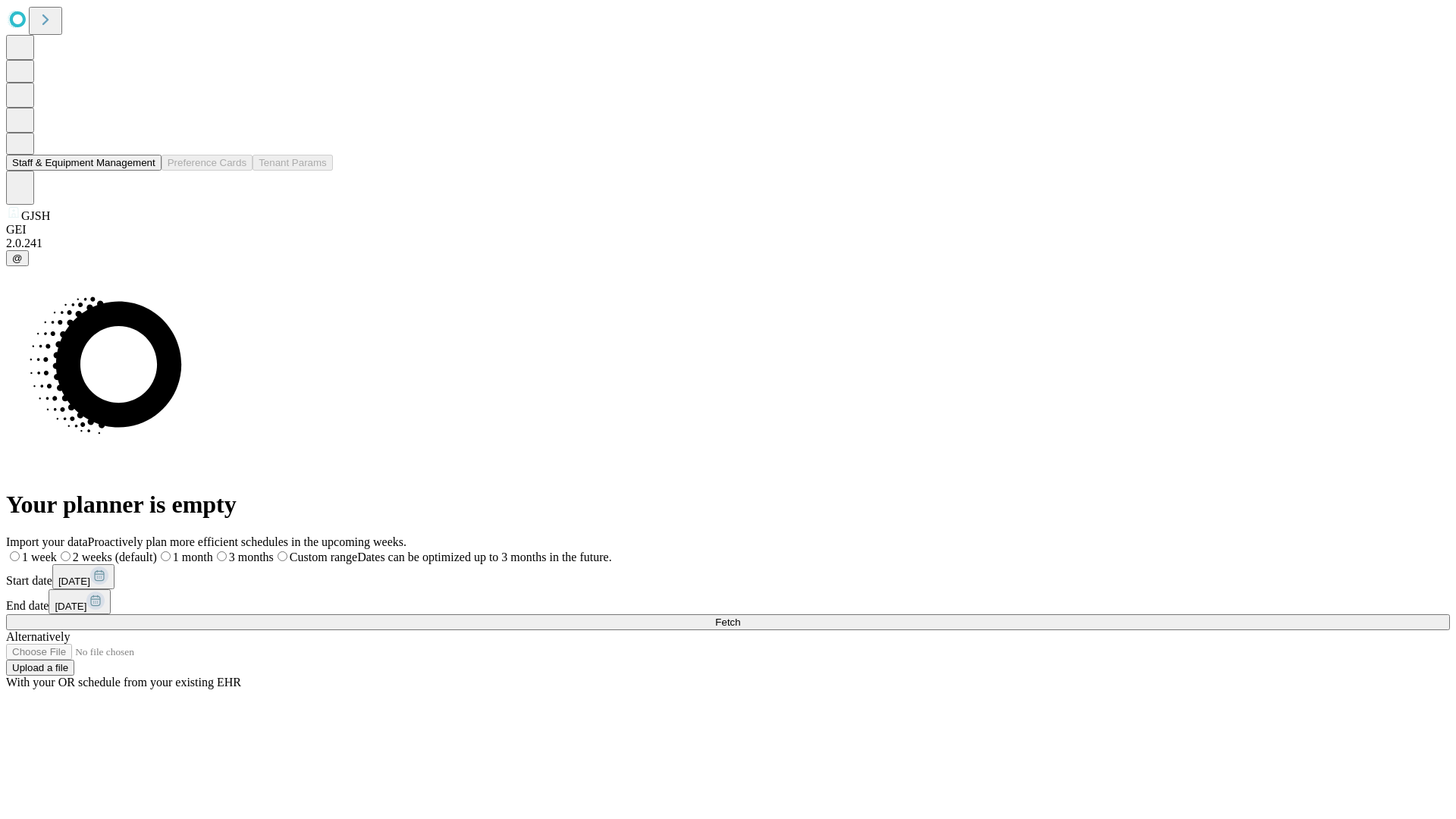
click at [145, 170] on button "Staff & Equipment Management" at bounding box center [84, 162] width 155 height 16
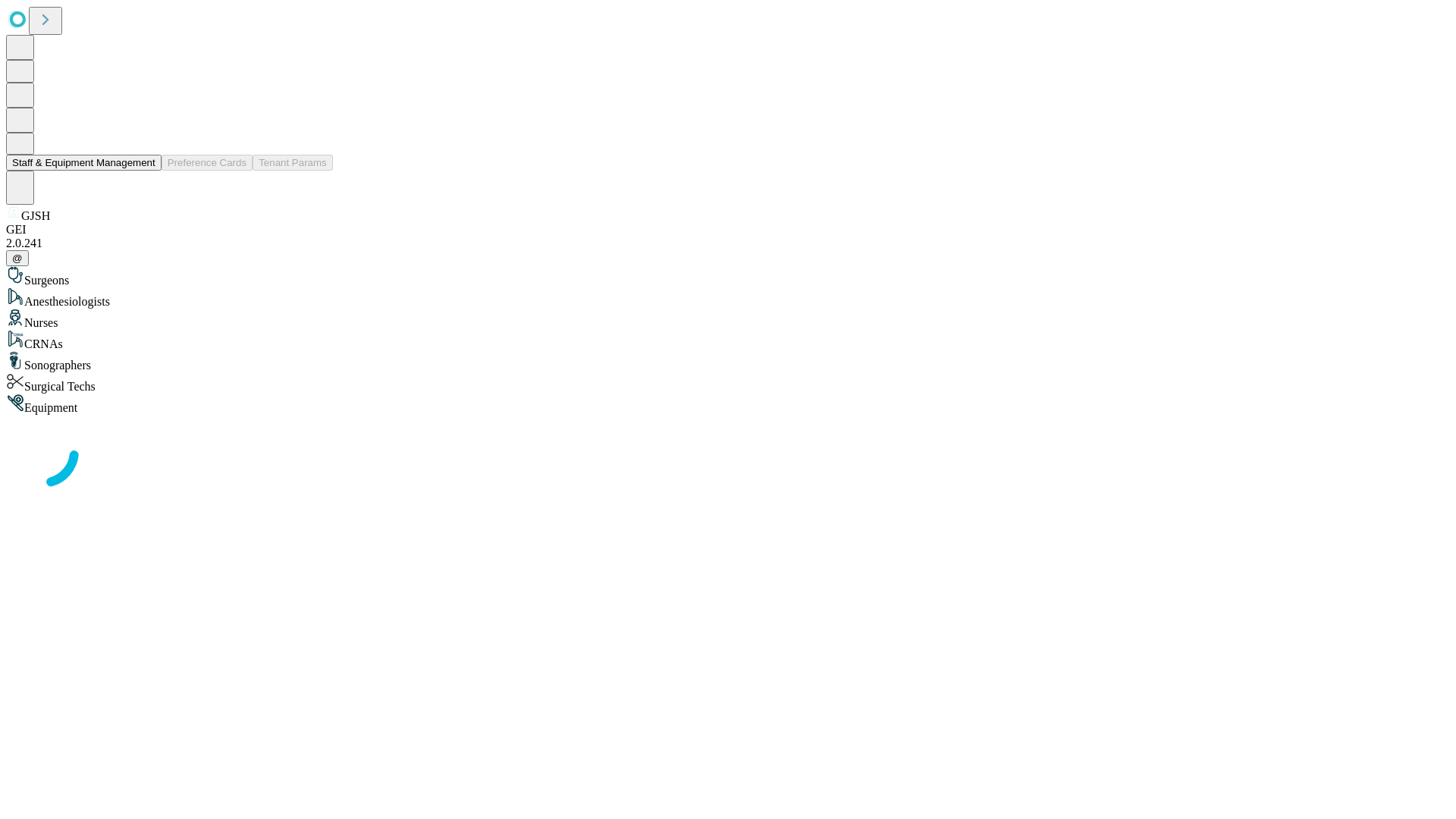
click at [145, 170] on button "Staff & Equipment Management" at bounding box center [84, 162] width 155 height 16
